Goal: Check status: Check status

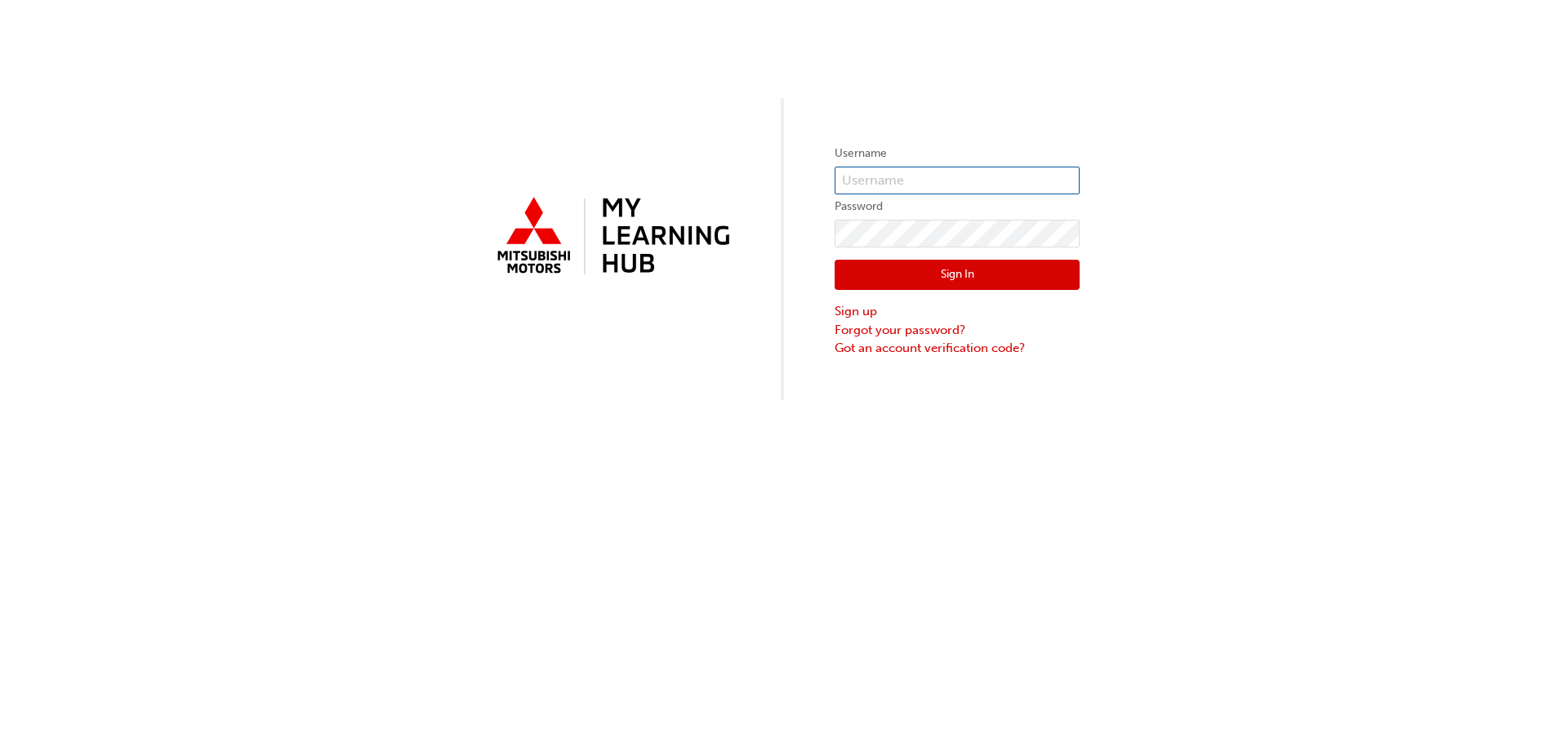
click at [940, 185] on input "text" at bounding box center [956, 180] width 245 height 28
type input "0005593571"
click at [965, 277] on button "Sign In" at bounding box center [956, 275] width 245 height 31
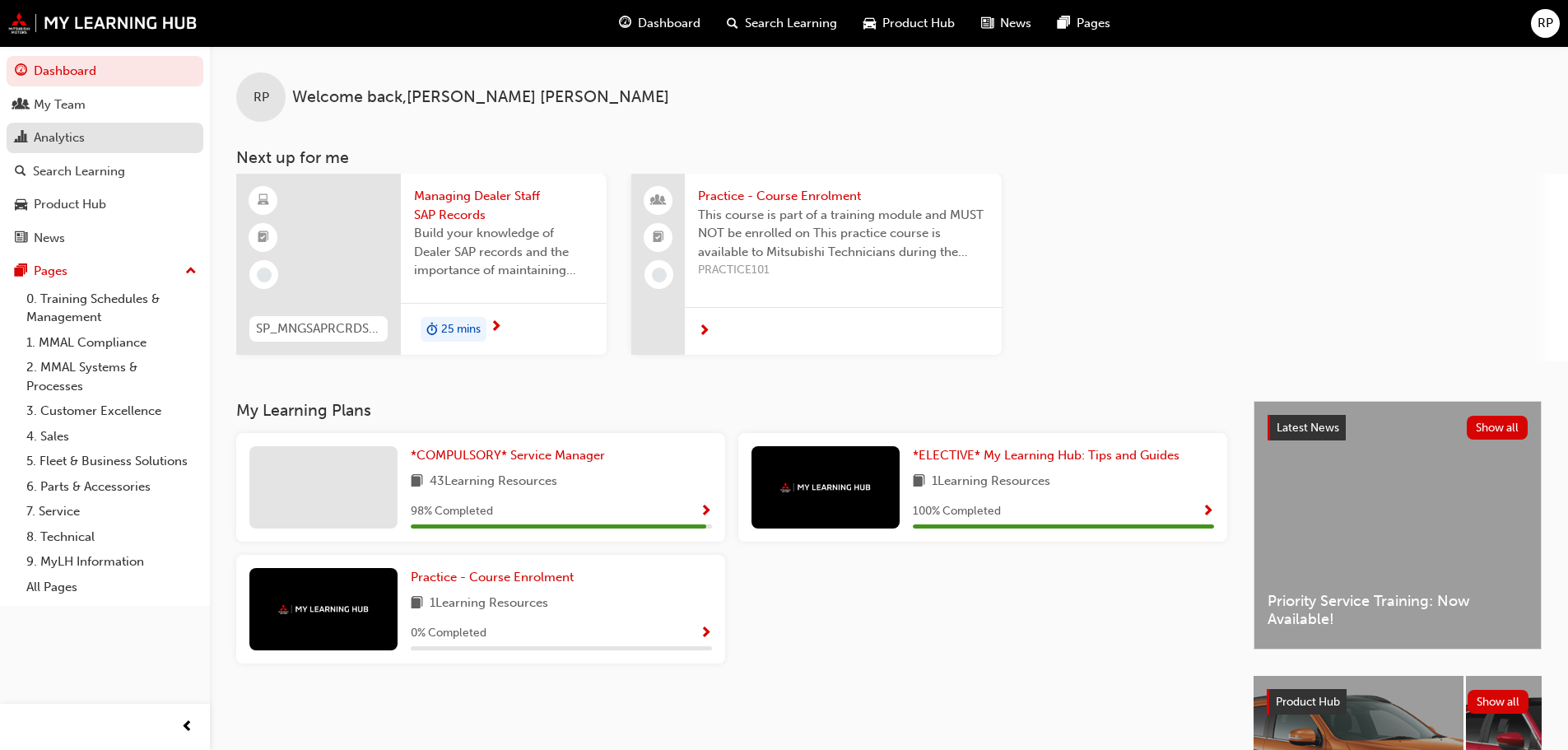
click at [82, 140] on div "Analytics" at bounding box center [59, 138] width 51 height 19
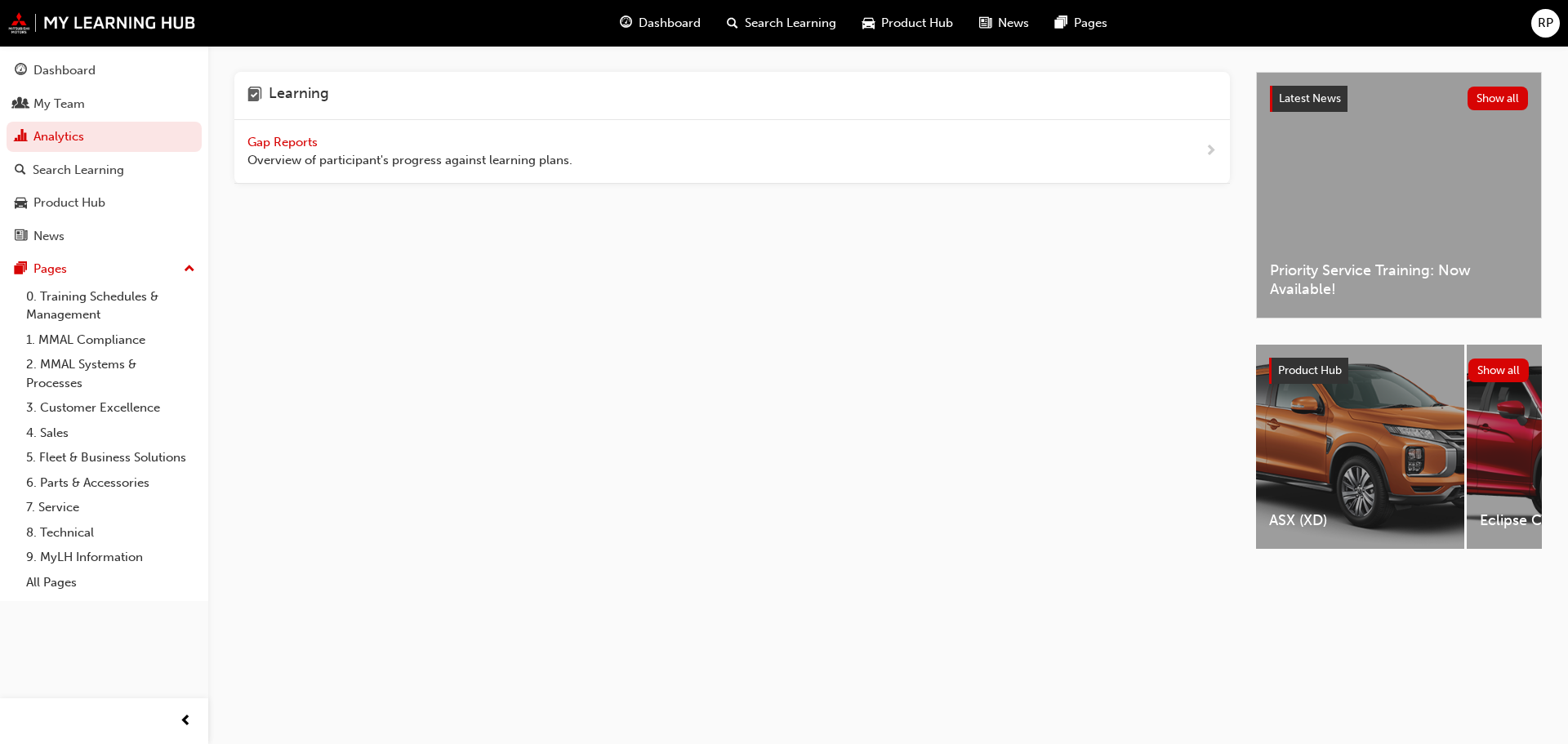
click at [260, 139] on span "Gap Reports" at bounding box center [284, 141] width 73 height 14
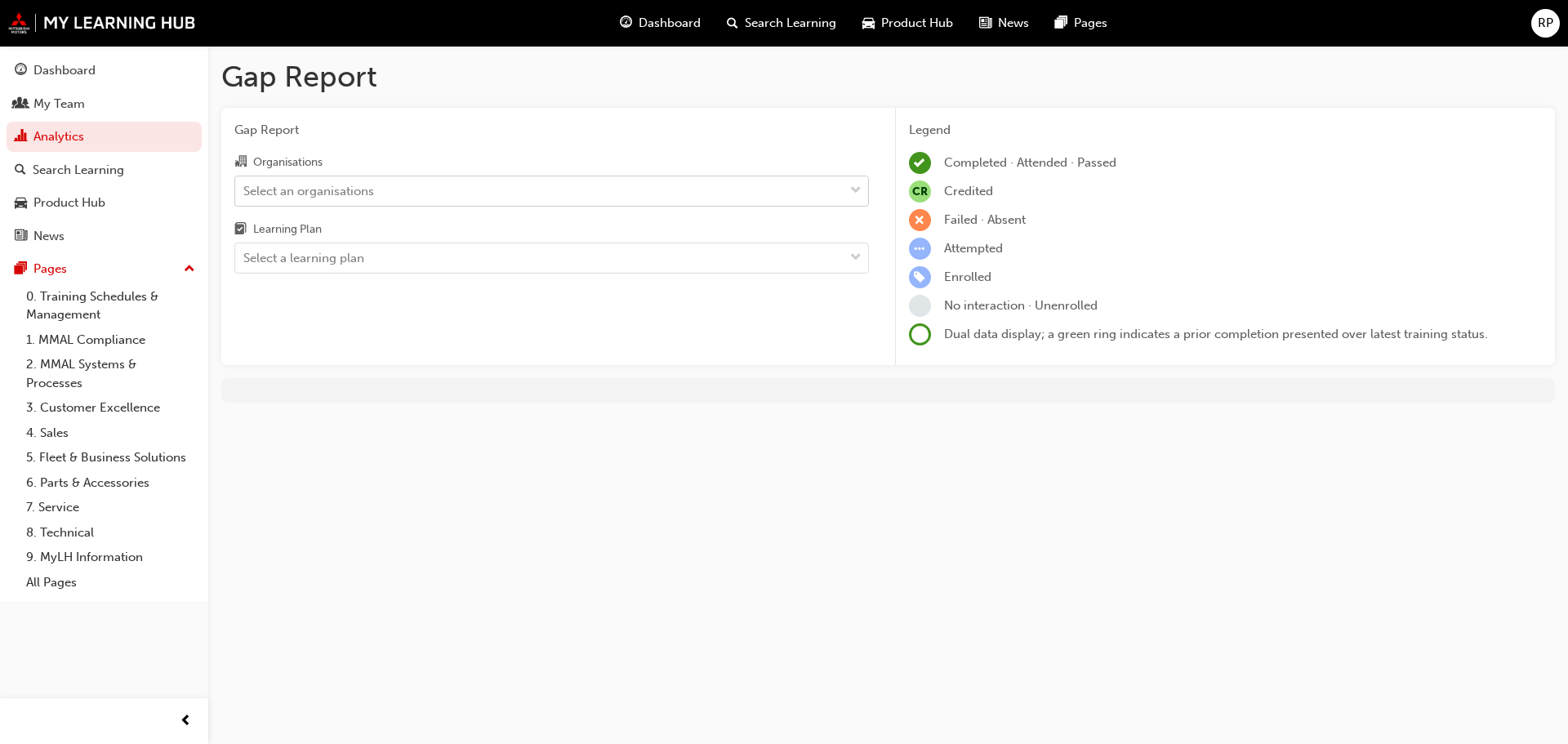
click at [347, 191] on div "Select an organisations" at bounding box center [309, 191] width 131 height 19
click at [245, 191] on input "Organisations Select an organisations" at bounding box center [245, 190] width 2 height 14
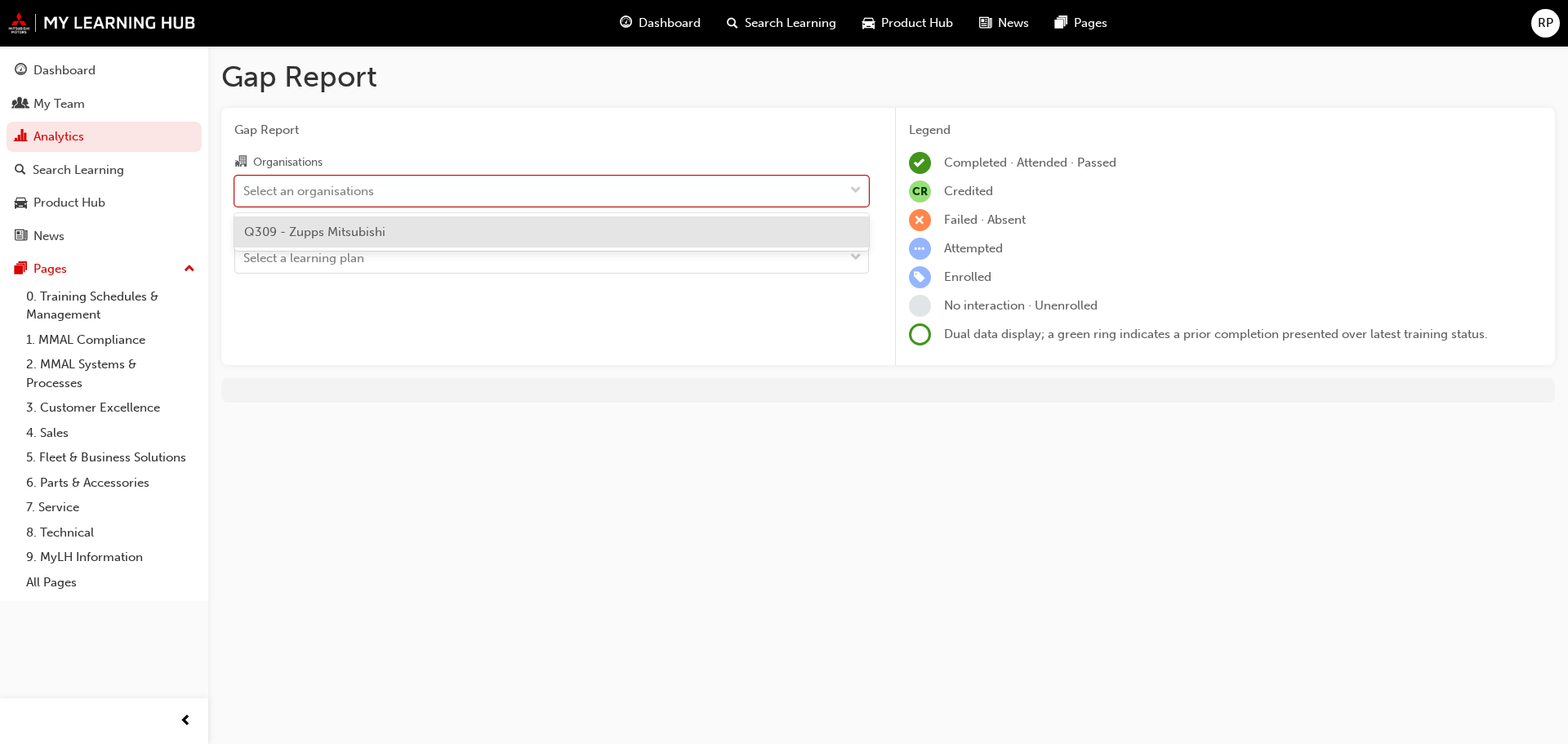
click at [347, 234] on span "Q309 - Zupps Mitsubishi" at bounding box center [314, 231] width 141 height 14
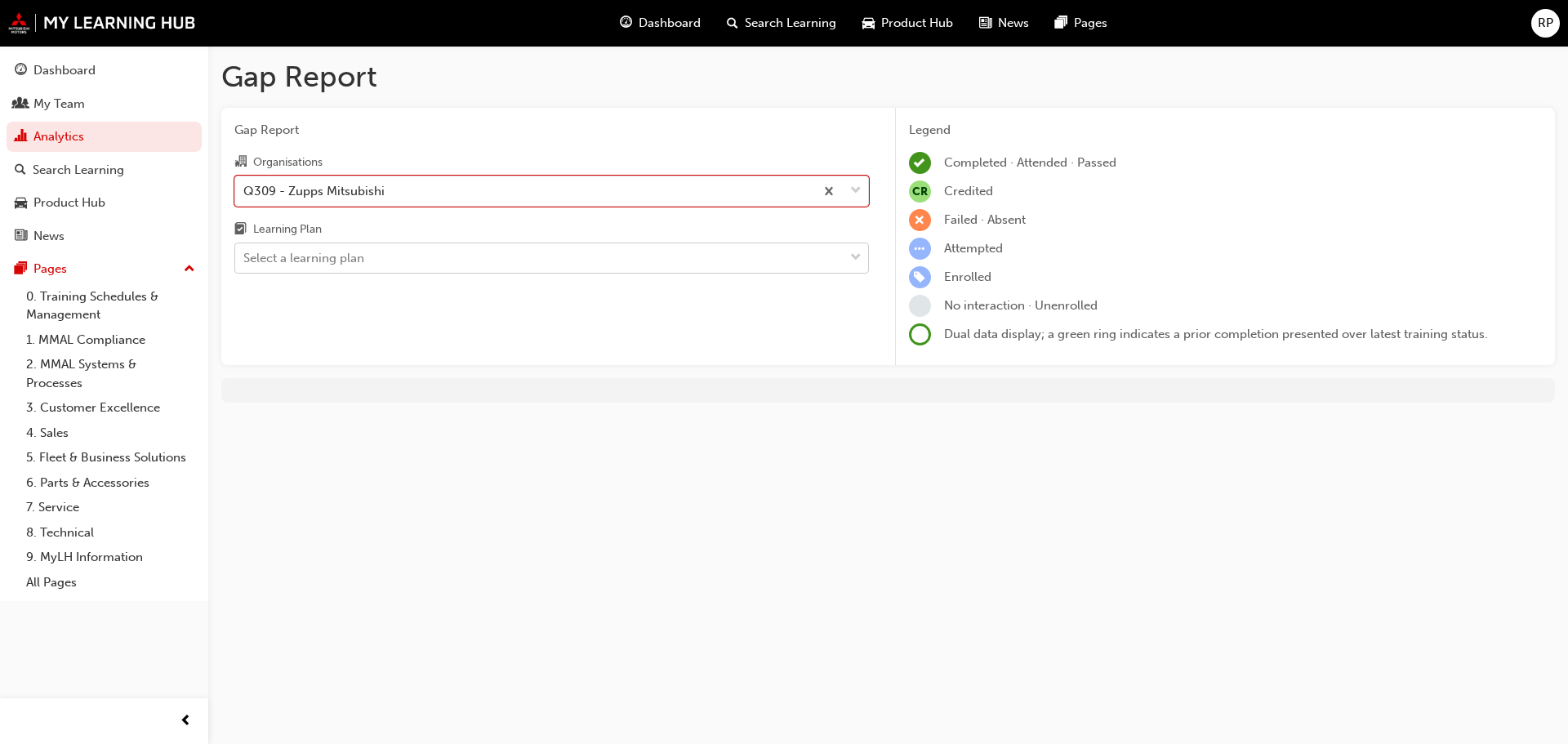
click at [347, 258] on div "Select a learning plan" at bounding box center [304, 259] width 121 height 19
click at [245, 258] on input "Learning Plan Select a learning plan" at bounding box center [245, 257] width 2 height 14
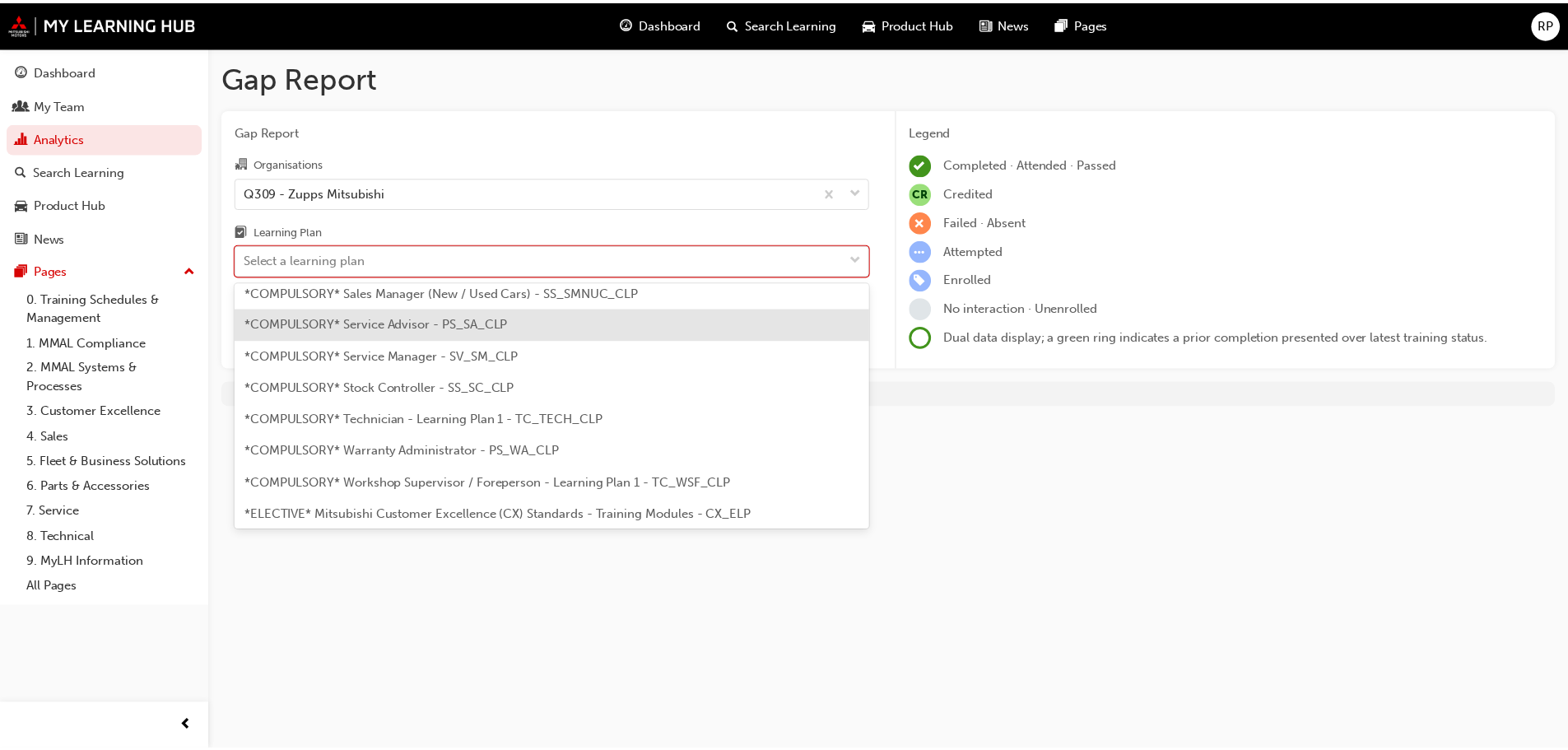
scroll to position [576, 0]
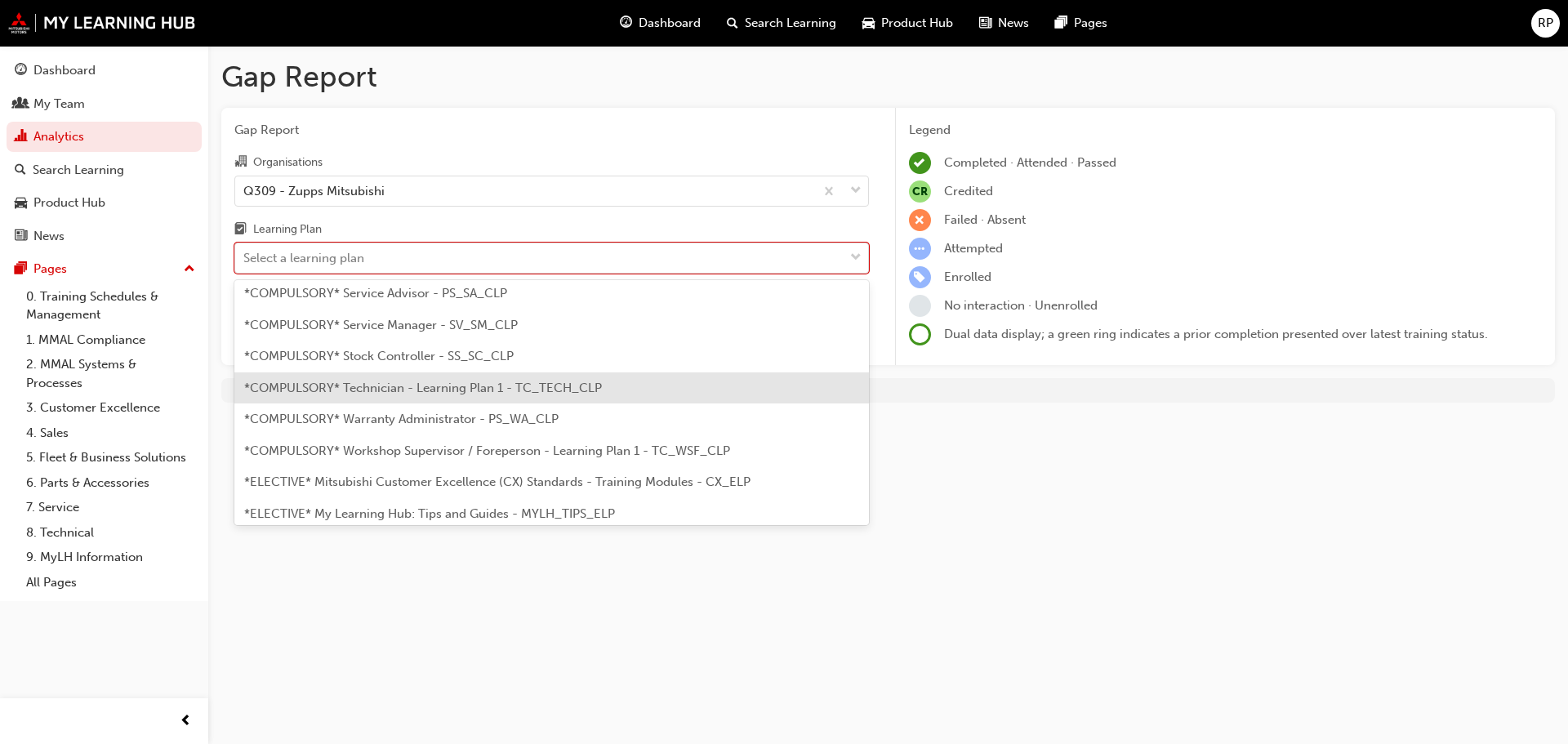
click at [457, 389] on span "*COMPULSORY* Technician - Learning Plan 1 - TC_TECH_CLP" at bounding box center [423, 388] width 358 height 14
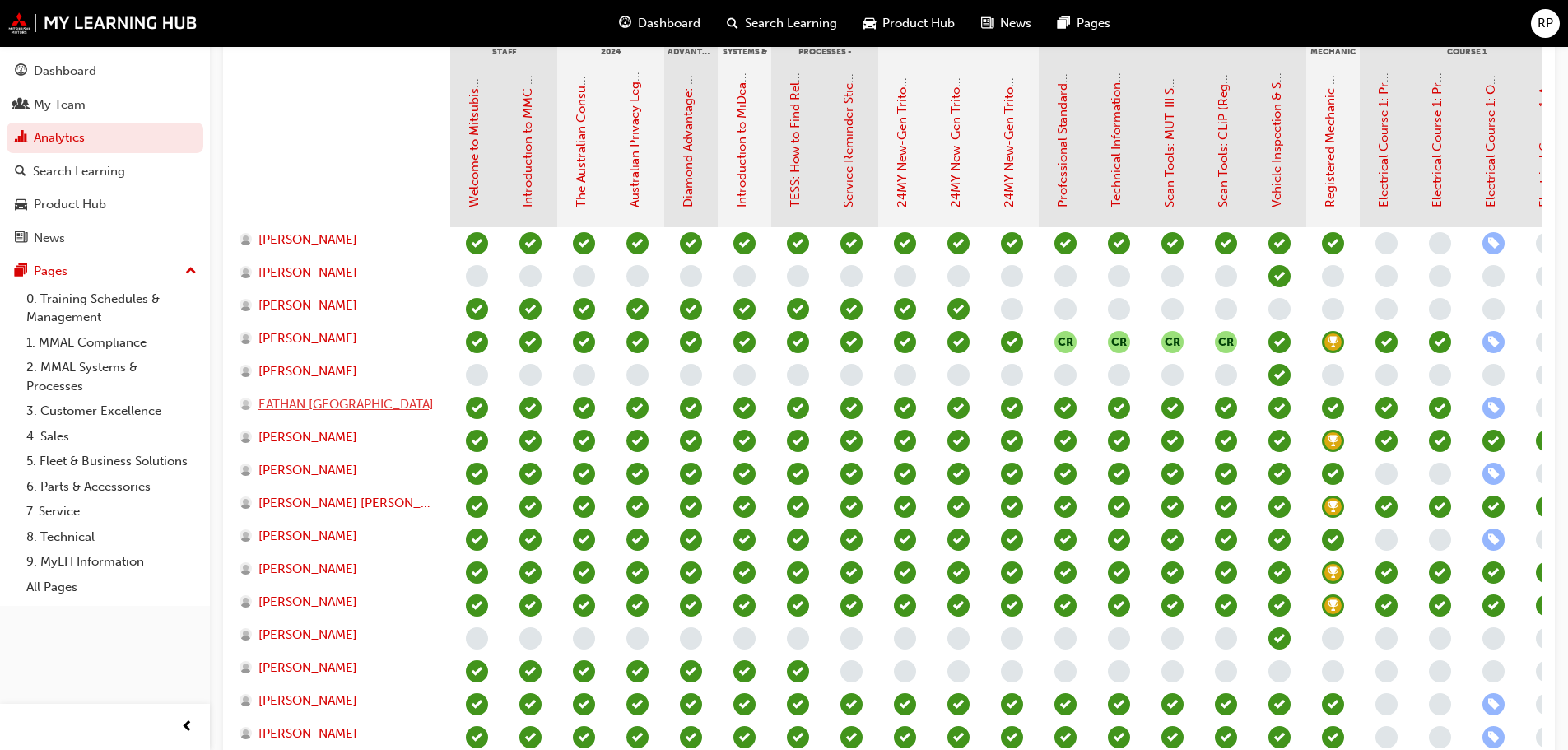
scroll to position [329, 0]
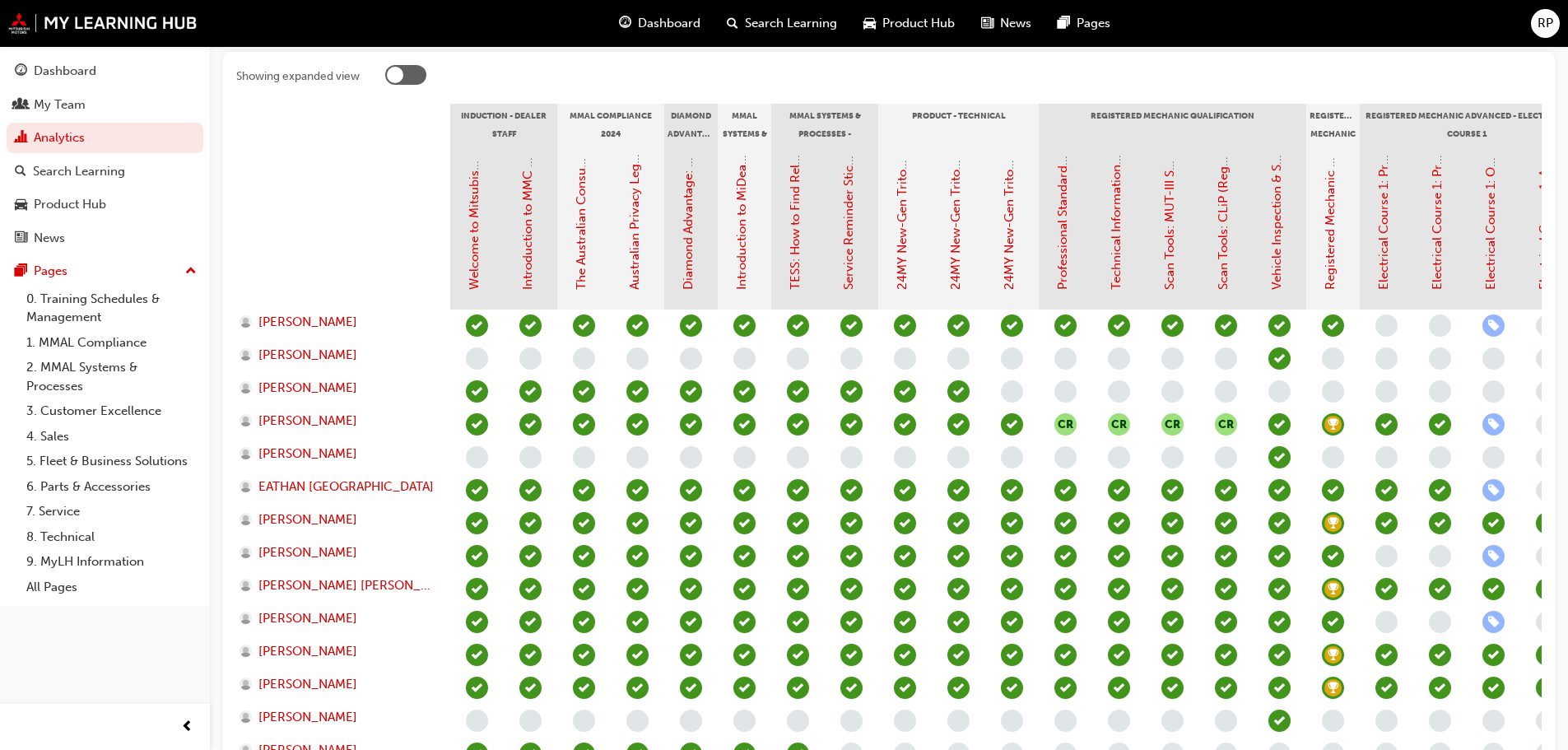
click at [494, 133] on div "Induction - Dealer Staff" at bounding box center [503, 124] width 107 height 41
